Goal: Communication & Community: Participate in discussion

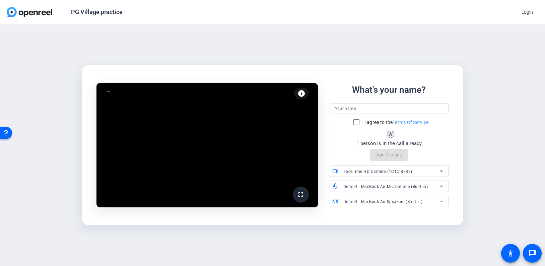
click at [342, 109] on input at bounding box center [389, 108] width 108 height 8
type input "World Champion Fencer [PERSON_NAME]"
click at [354, 122] on input "I agree to the Terms Of Service" at bounding box center [355, 121] width 13 height 13
checkbox input "true"
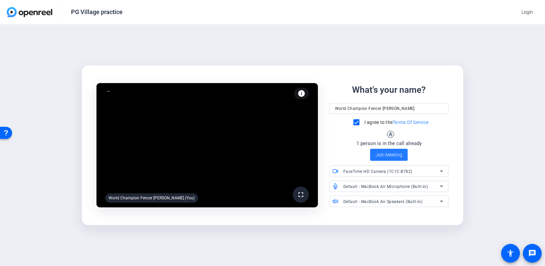
click at [395, 155] on span "Join Meeting" at bounding box center [388, 154] width 27 height 7
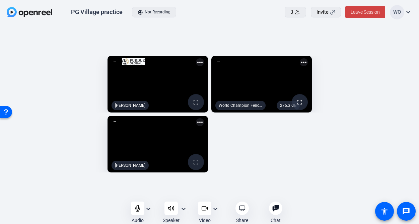
click at [308, 58] on mat-icon "more_horiz" at bounding box center [304, 62] width 8 height 8
click at [340, 43] on div at bounding box center [209, 112] width 419 height 224
click at [265, 105] on div "World Champion Fencer [PERSON_NAME] (You)" at bounding box center [240, 105] width 50 height 9
click at [265, 104] on div "World Champion Fencer [PERSON_NAME] (You)" at bounding box center [240, 105] width 50 height 9
click at [293, 12] on div "3" at bounding box center [295, 12] width 10 height 8
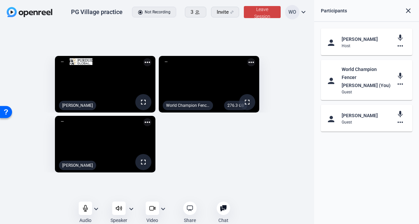
click at [399, 84] on mat-icon "more_horiz" at bounding box center [400, 84] width 8 height 8
click at [371, 76] on div at bounding box center [209, 112] width 419 height 224
click at [326, 80] on mat-card-content "person World Champion Fencer [PERSON_NAME] (You) Guest mic more_horiz" at bounding box center [366, 80] width 91 height 40
click at [348, 94] on div "Guest" at bounding box center [366, 91] width 50 height 5
click at [399, 76] on mat-icon "mic" at bounding box center [400, 76] width 8 height 8
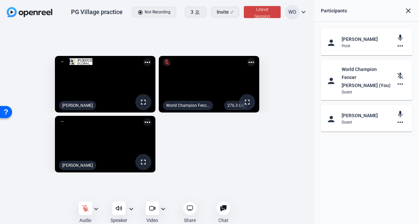
click at [399, 78] on mat-icon "mic_off" at bounding box center [400, 76] width 8 height 8
click at [334, 82] on mat-icon "person" at bounding box center [330, 80] width 8 height 8
click at [399, 86] on mat-icon "more_horiz" at bounding box center [400, 84] width 8 height 8
click at [377, 80] on div at bounding box center [209, 112] width 419 height 224
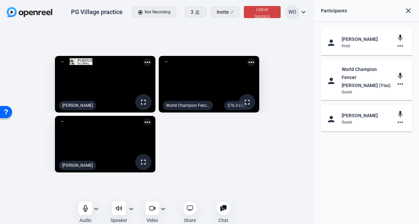
click at [407, 11] on mat-icon "close" at bounding box center [408, 11] width 8 height 8
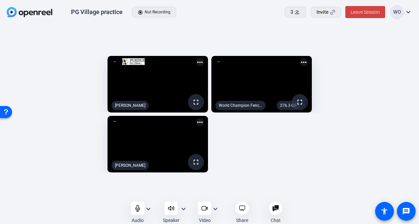
click at [397, 14] on div "WO" at bounding box center [397, 12] width 14 height 14
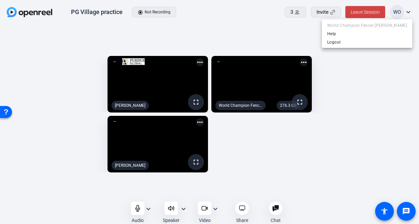
click at [395, 13] on div at bounding box center [209, 112] width 419 height 224
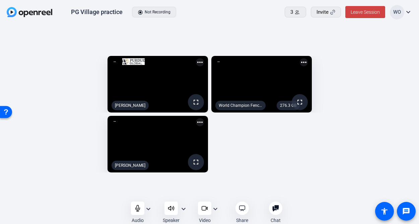
click at [407, 12] on mat-icon "expand_more" at bounding box center [408, 12] width 8 height 8
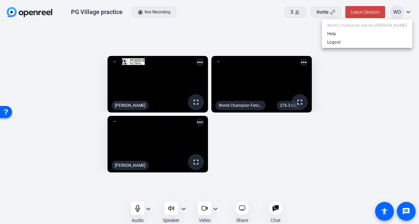
click at [399, 13] on div at bounding box center [209, 112] width 419 height 224
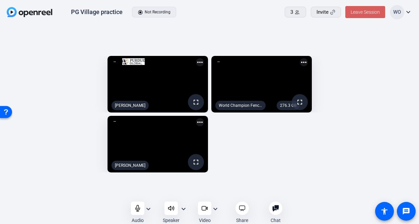
click at [359, 15] on span at bounding box center [365, 12] width 40 height 16
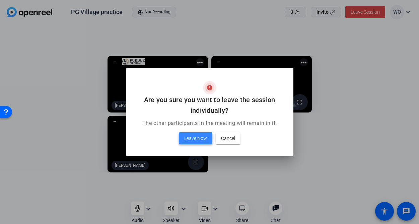
click at [197, 140] on span "Leave Now" at bounding box center [195, 138] width 23 height 8
